Goal: Information Seeking & Learning: Learn about a topic

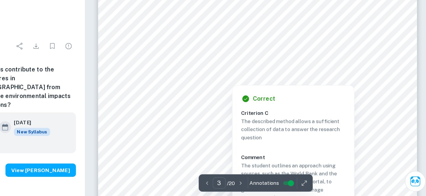
scroll to position [784, 0]
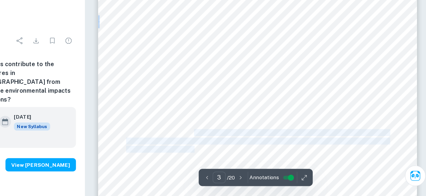
drag, startPoint x: 238, startPoint y: 105, endPoint x: 237, endPoint y: 116, distance: 11.6
click at [237, 116] on div "3 3. Hypothesis It is hypothesized that there will be a significant positive co…" at bounding box center [288, 116] width 256 height 331
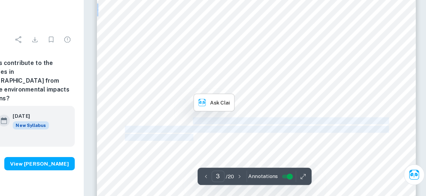
scroll to position [793, 0]
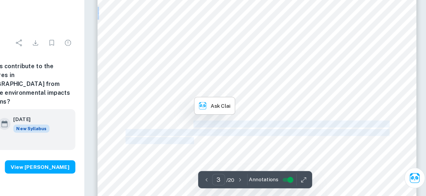
click at [220, 68] on div "3 3. Hypothesis It is hypothesized that there will be a significant positive co…" at bounding box center [288, 108] width 256 height 331
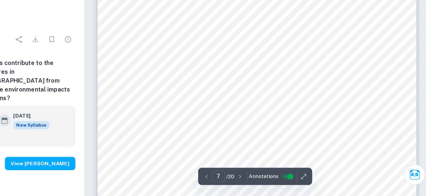
scroll to position [2151, 0]
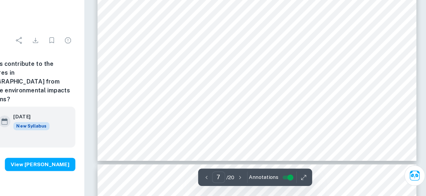
type input "8"
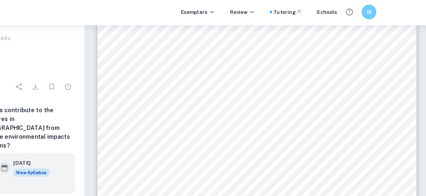
scroll to position [2517, 0]
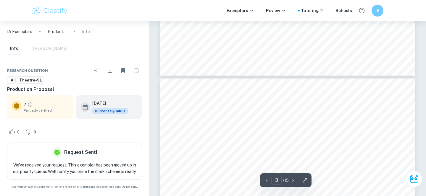
scroll to position [662, 0]
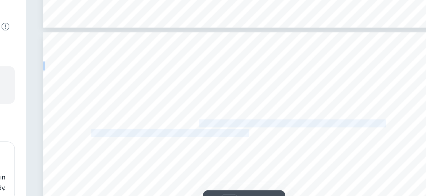
drag, startPoint x: 290, startPoint y: 96, endPoint x: 257, endPoint y: 88, distance: 33.8
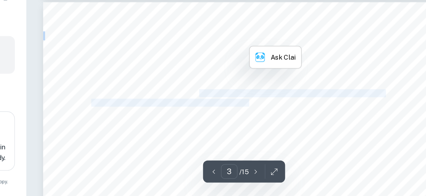
scroll to position [663, 0]
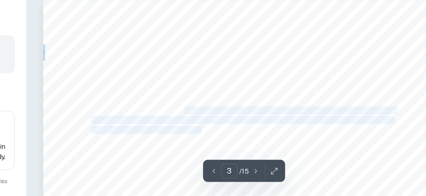
drag, startPoint x: 249, startPoint y: 103, endPoint x: 260, endPoint y: 112, distance: 13.4
